Goal: Answer question/provide support: Share knowledge or assist other users

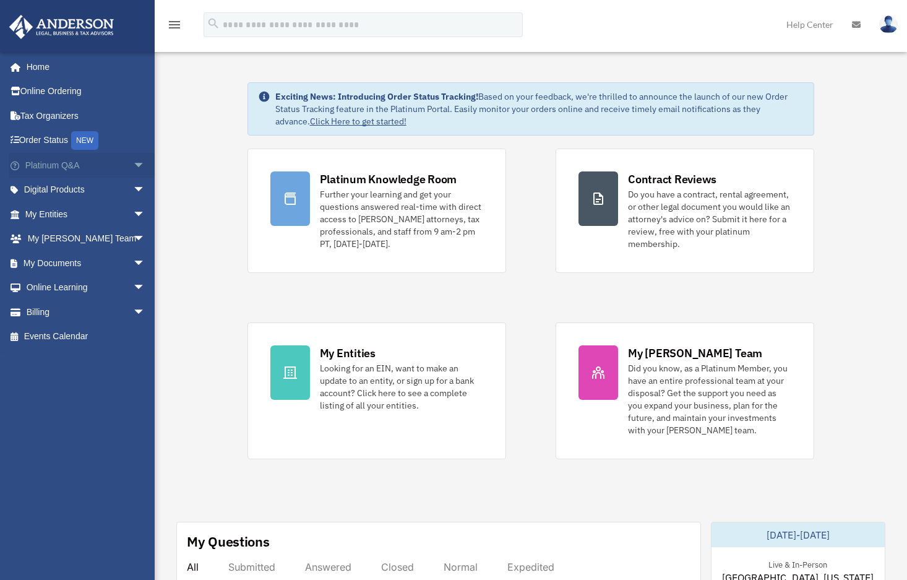
click at [47, 157] on link "Platinum Q&A arrow_drop_down" at bounding box center [86, 165] width 155 height 25
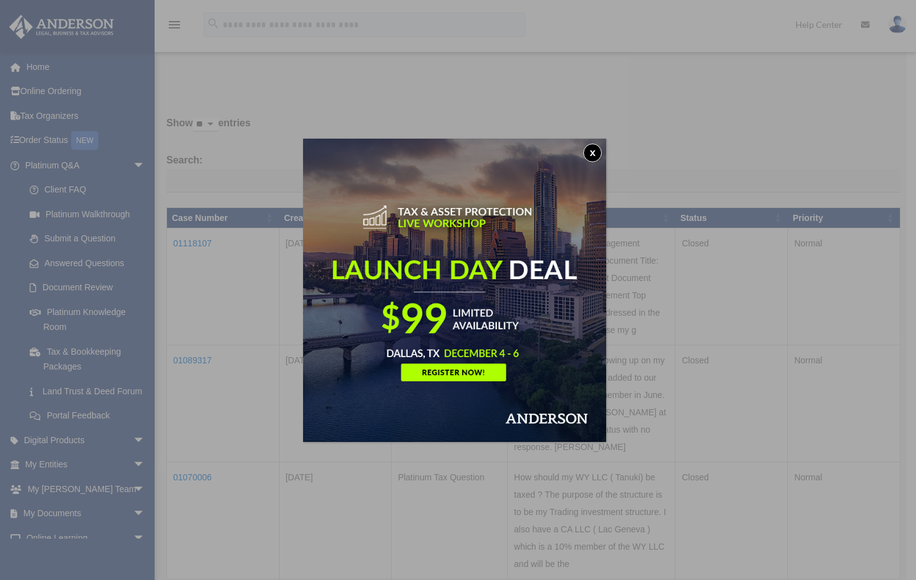
click at [596, 150] on button "x" at bounding box center [592, 153] width 19 height 19
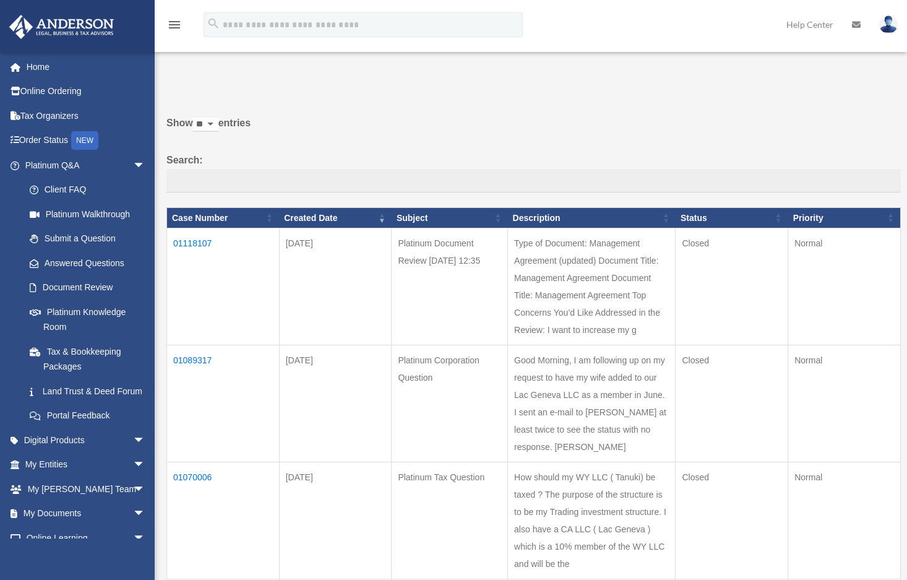
click at [191, 241] on td "01118107" at bounding box center [223, 286] width 113 height 117
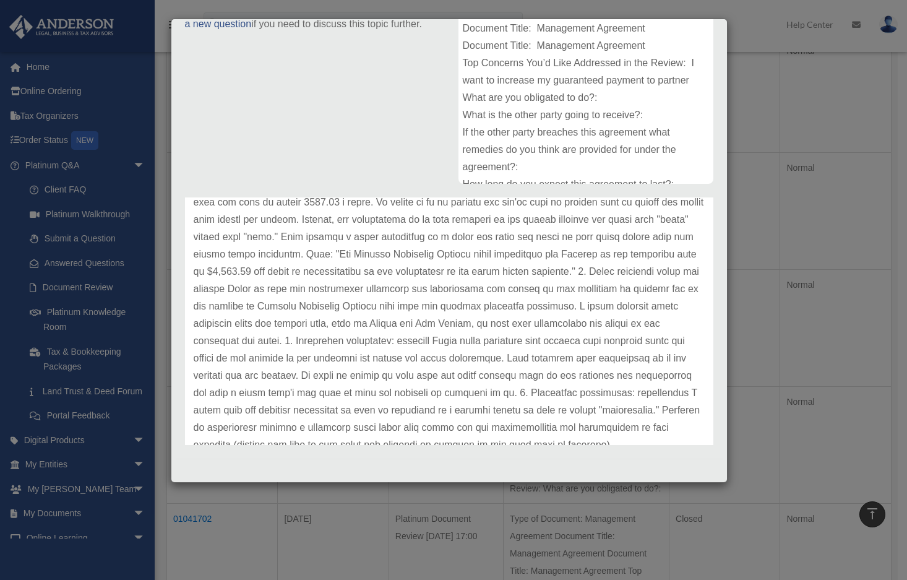
scroll to position [36, 0]
